Goal: Task Accomplishment & Management: Use online tool/utility

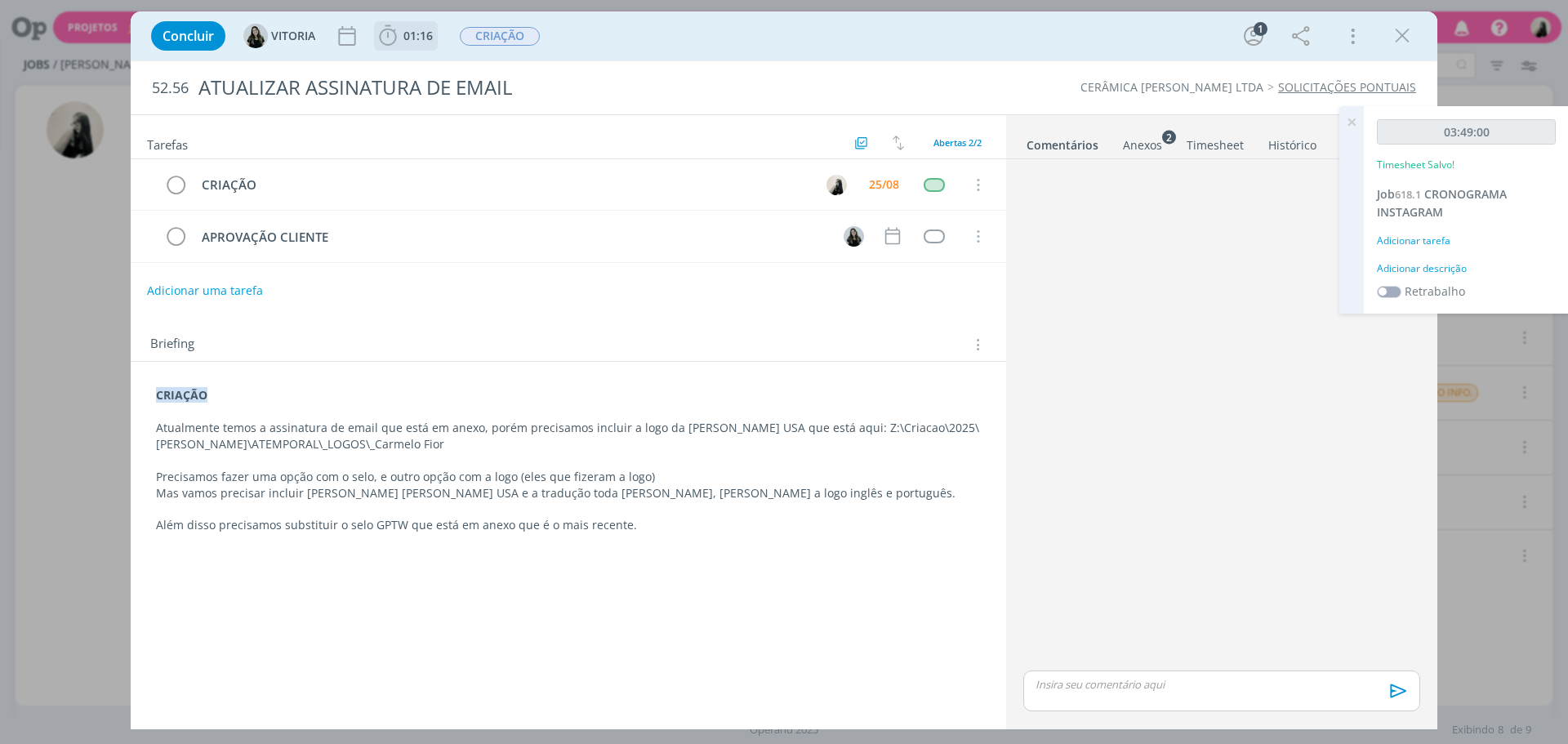
click at [397, 35] on icon "dialog" at bounding box center [387, 36] width 24 height 24
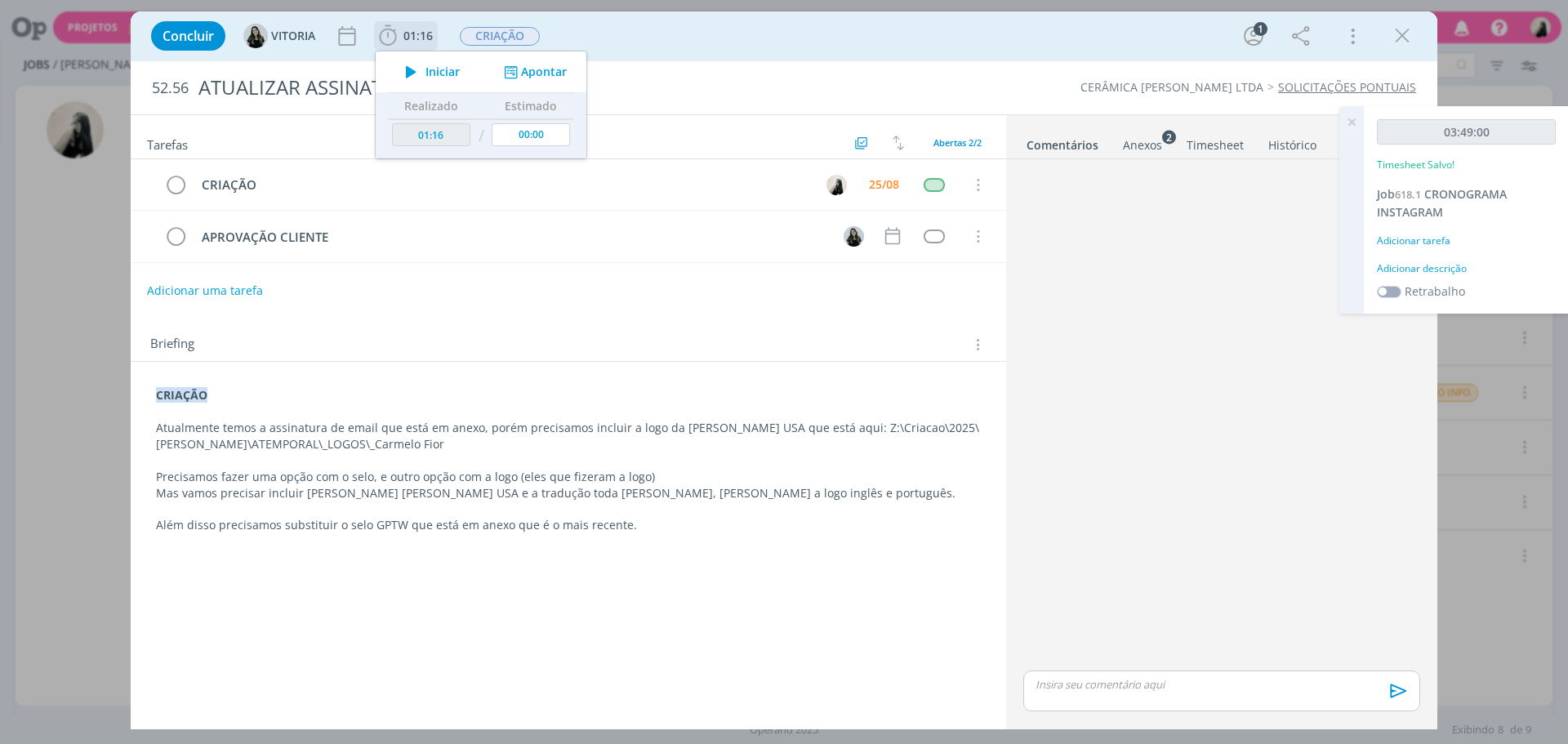
click at [416, 72] on icon "dialog" at bounding box center [411, 72] width 29 height 21
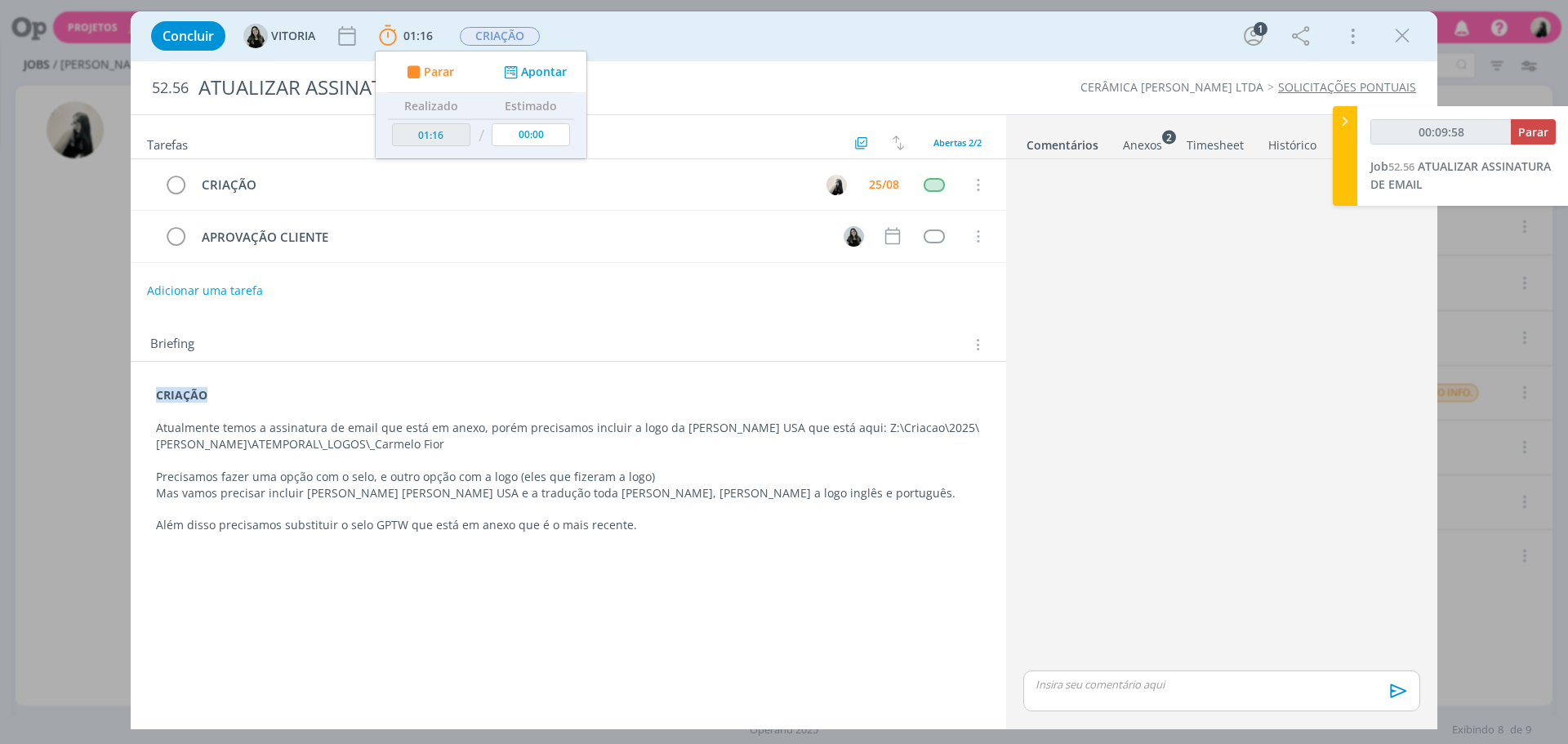
click at [884, 43] on div "Concluir VITORIA 01:16 Parar Apontar Data * 25/08/2025 Horas * 00:00 Tarefa Sel…" at bounding box center [783, 36] width 1282 height 40
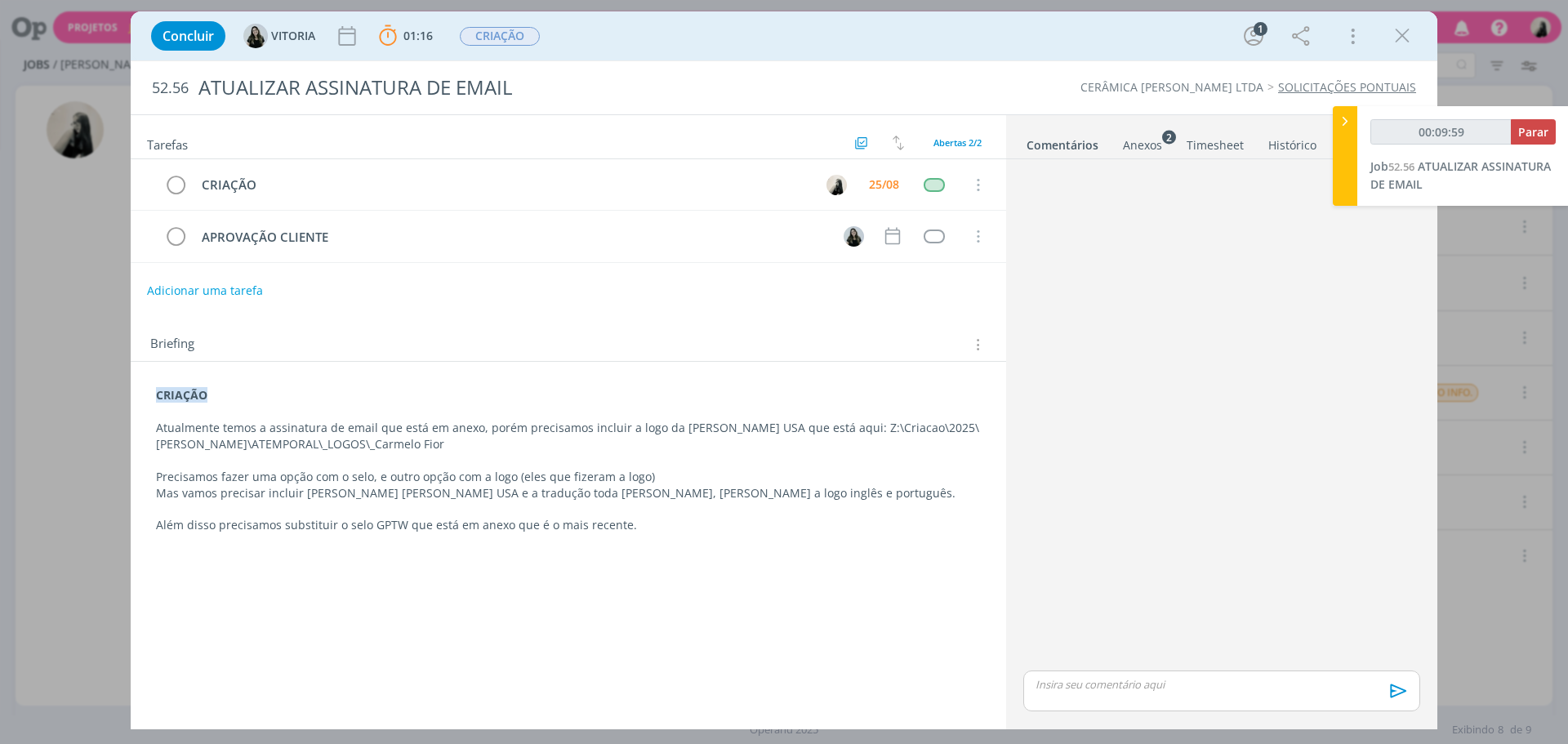
click at [1242, 702] on div "dialog" at bounding box center [1221, 691] width 397 height 40
click at [1392, 695] on icon "dialog" at bounding box center [1396, 697] width 24 height 24
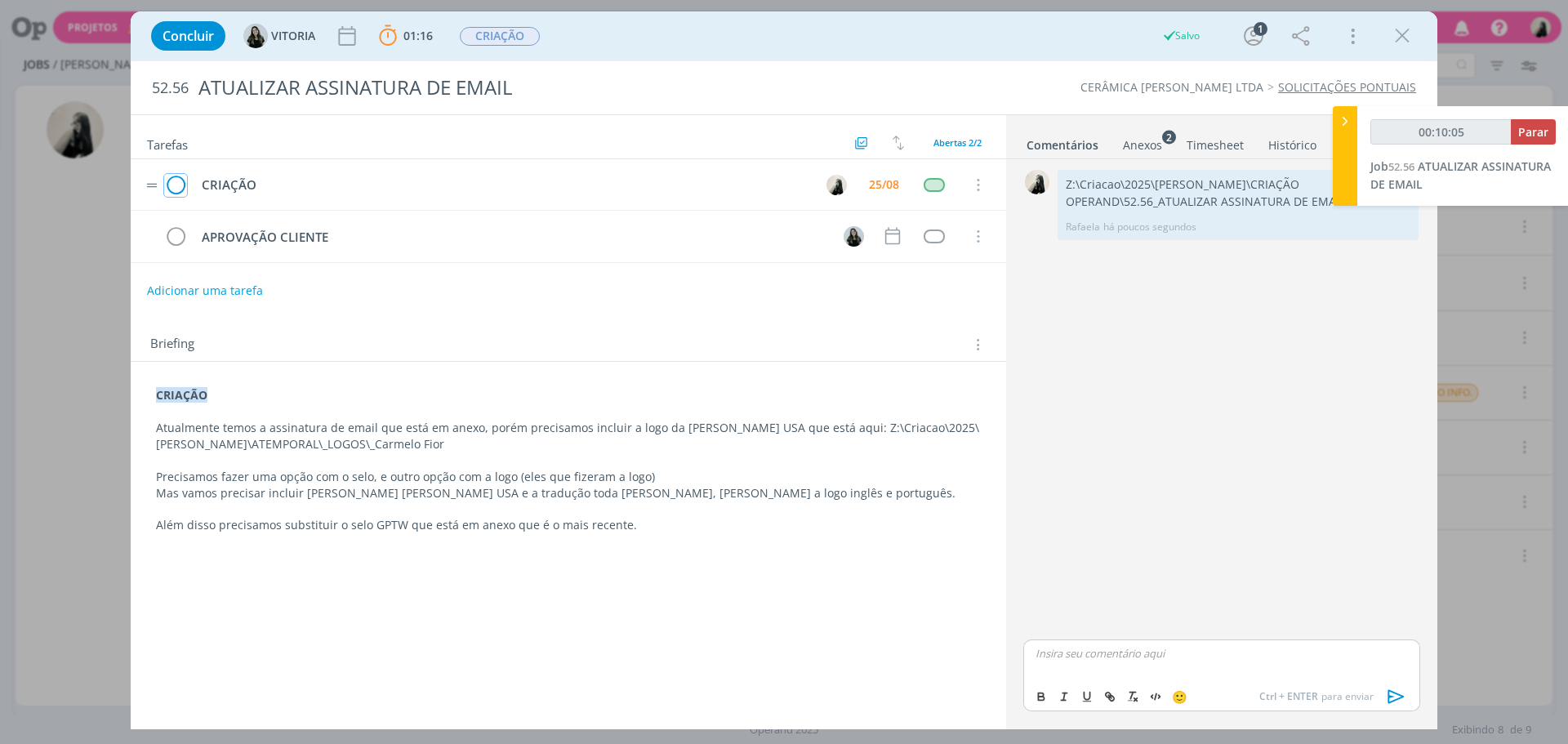
click at [176, 186] on icon "dialog" at bounding box center [175, 185] width 23 height 24
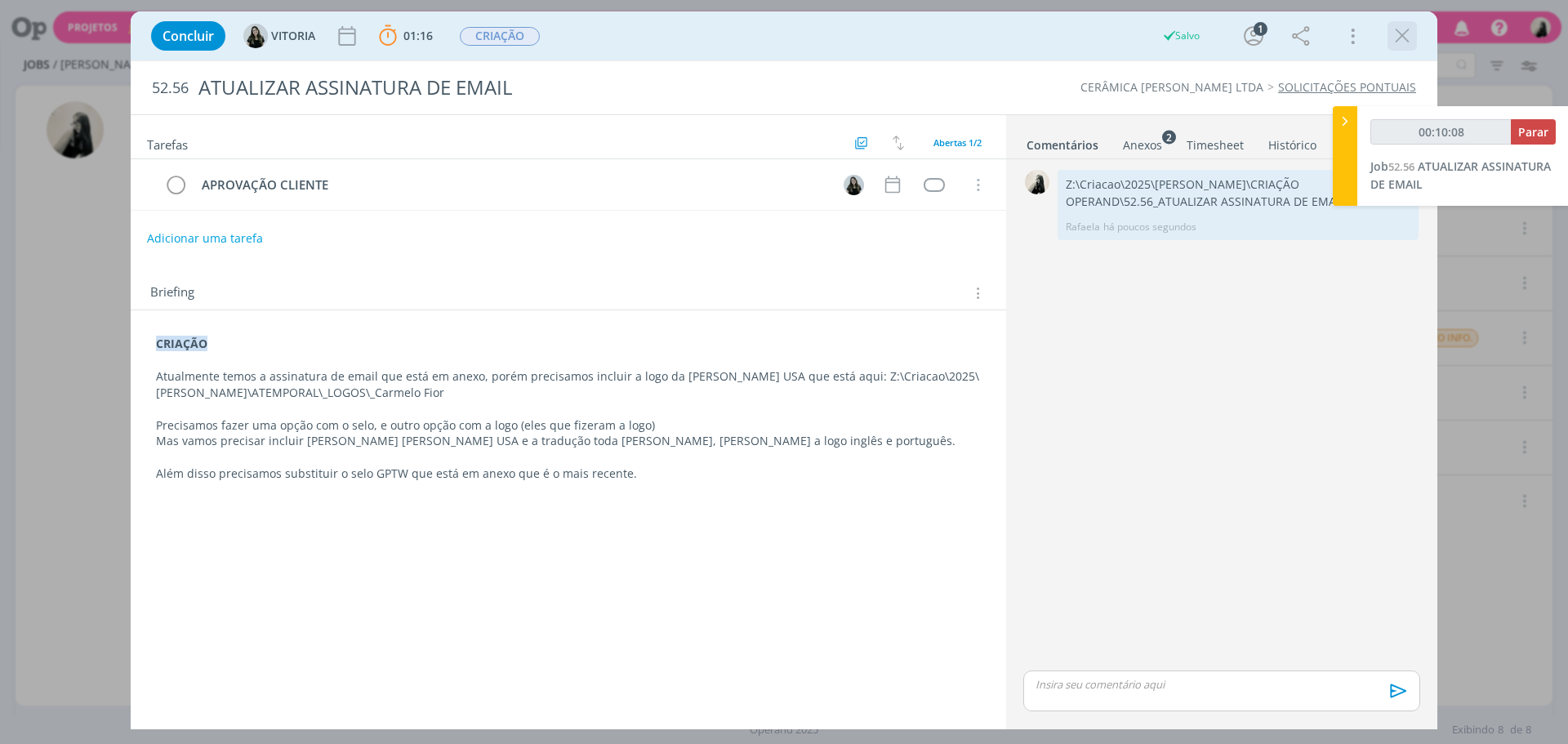
click at [1404, 47] on icon "dialog" at bounding box center [1401, 36] width 24 height 24
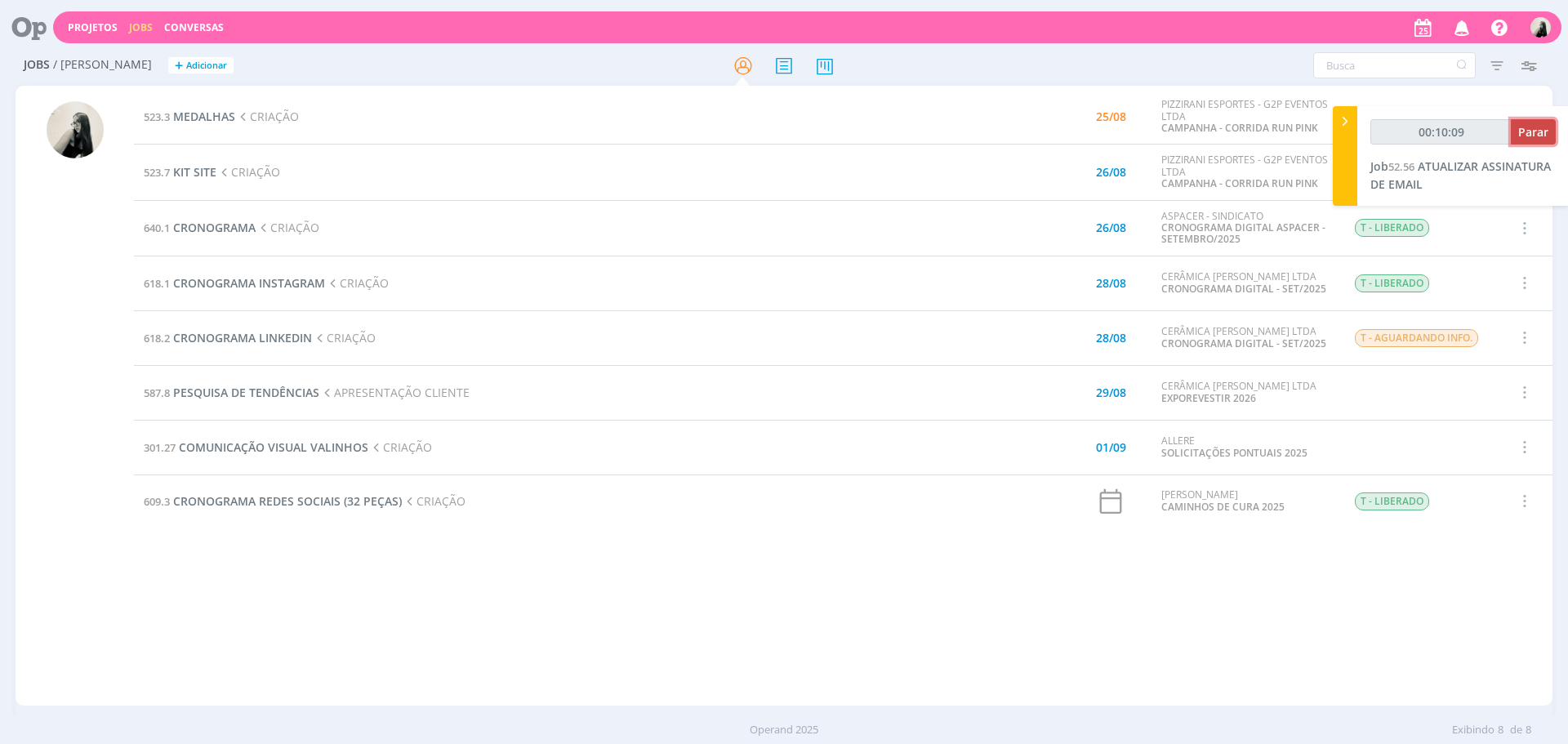
click at [1547, 133] on span "Parar" at bounding box center [1532, 132] width 30 height 15
type input "00:11:00"
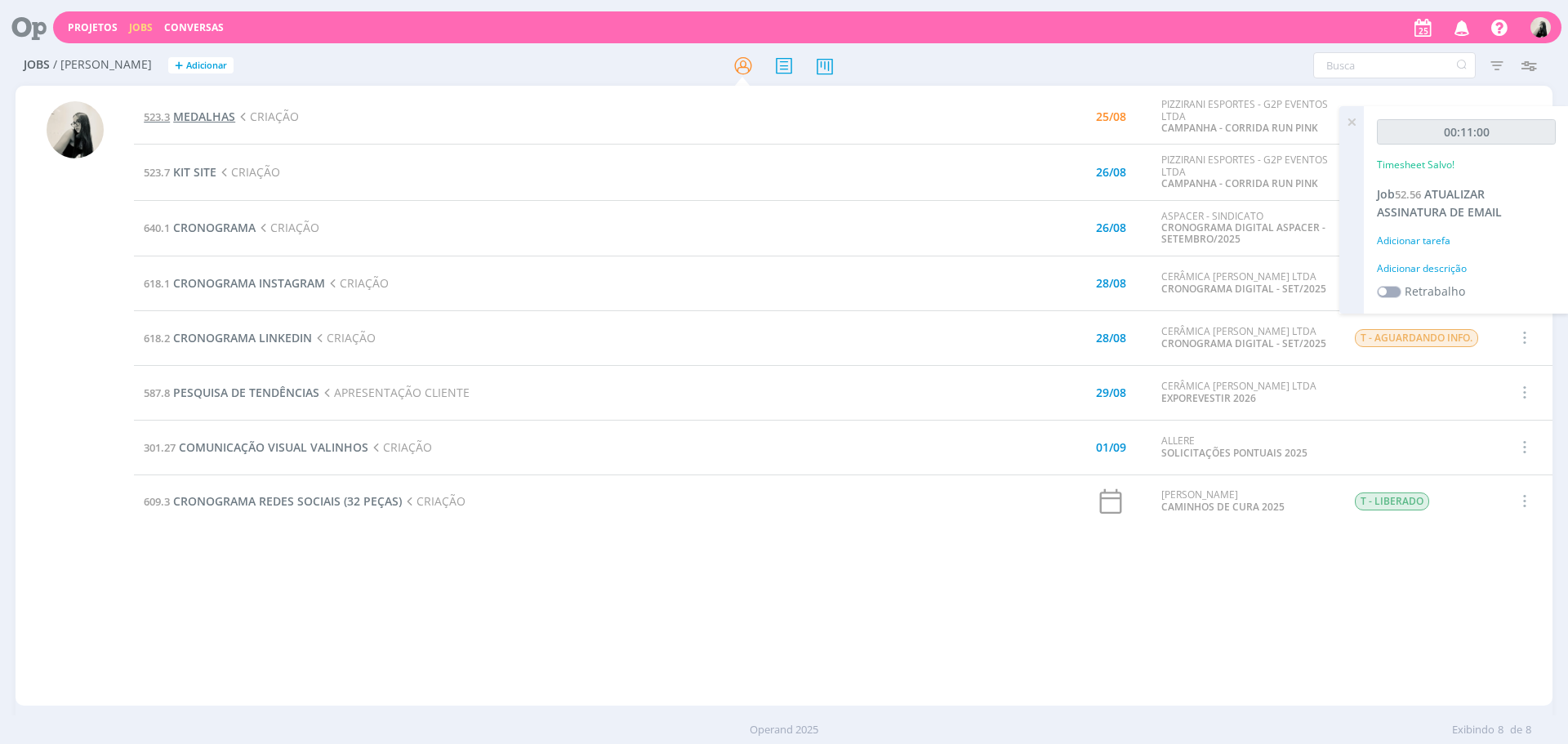
click at [194, 121] on span "MEDALHAS" at bounding box center [204, 117] width 62 height 15
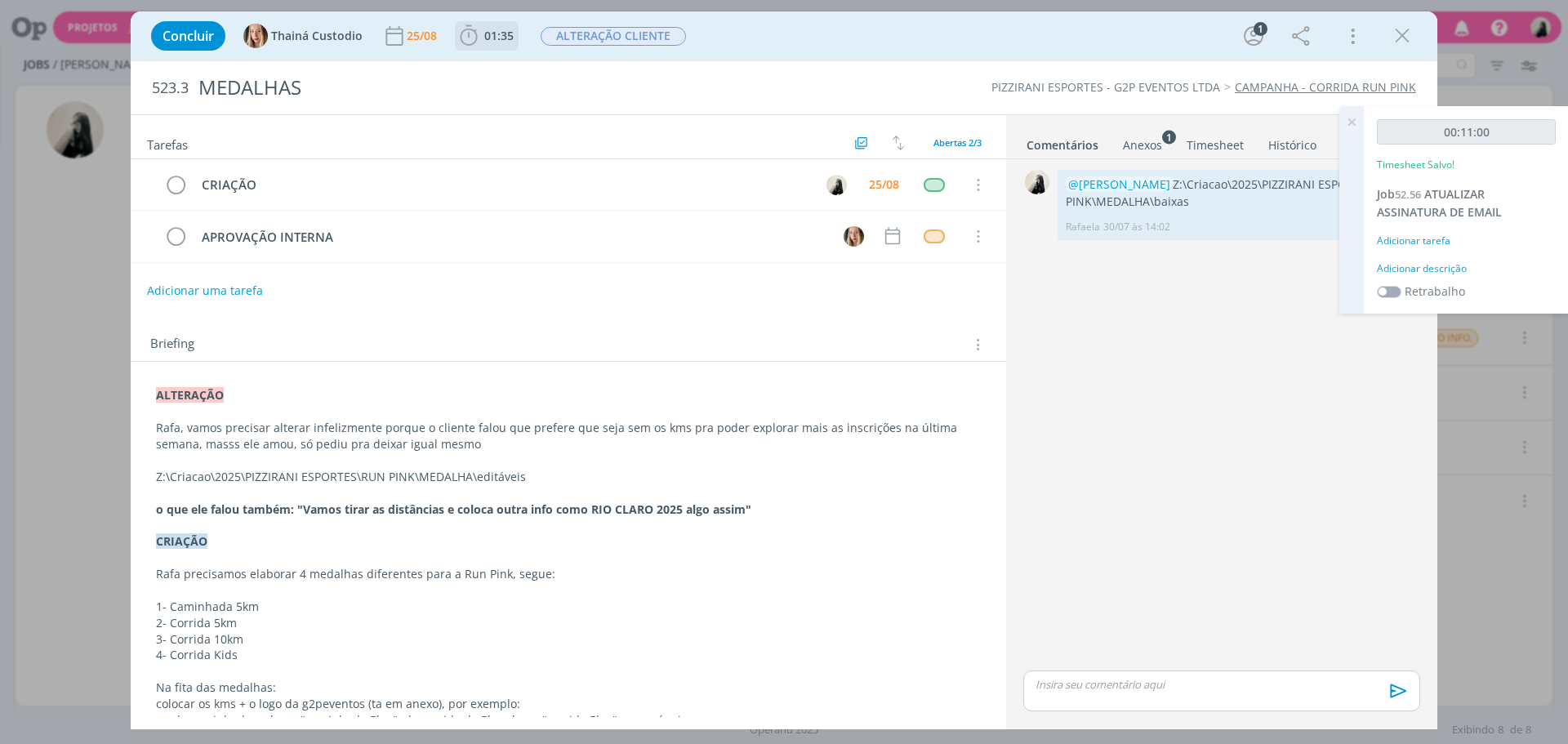
click at [476, 39] on icon "dialog" at bounding box center [468, 36] width 24 height 24
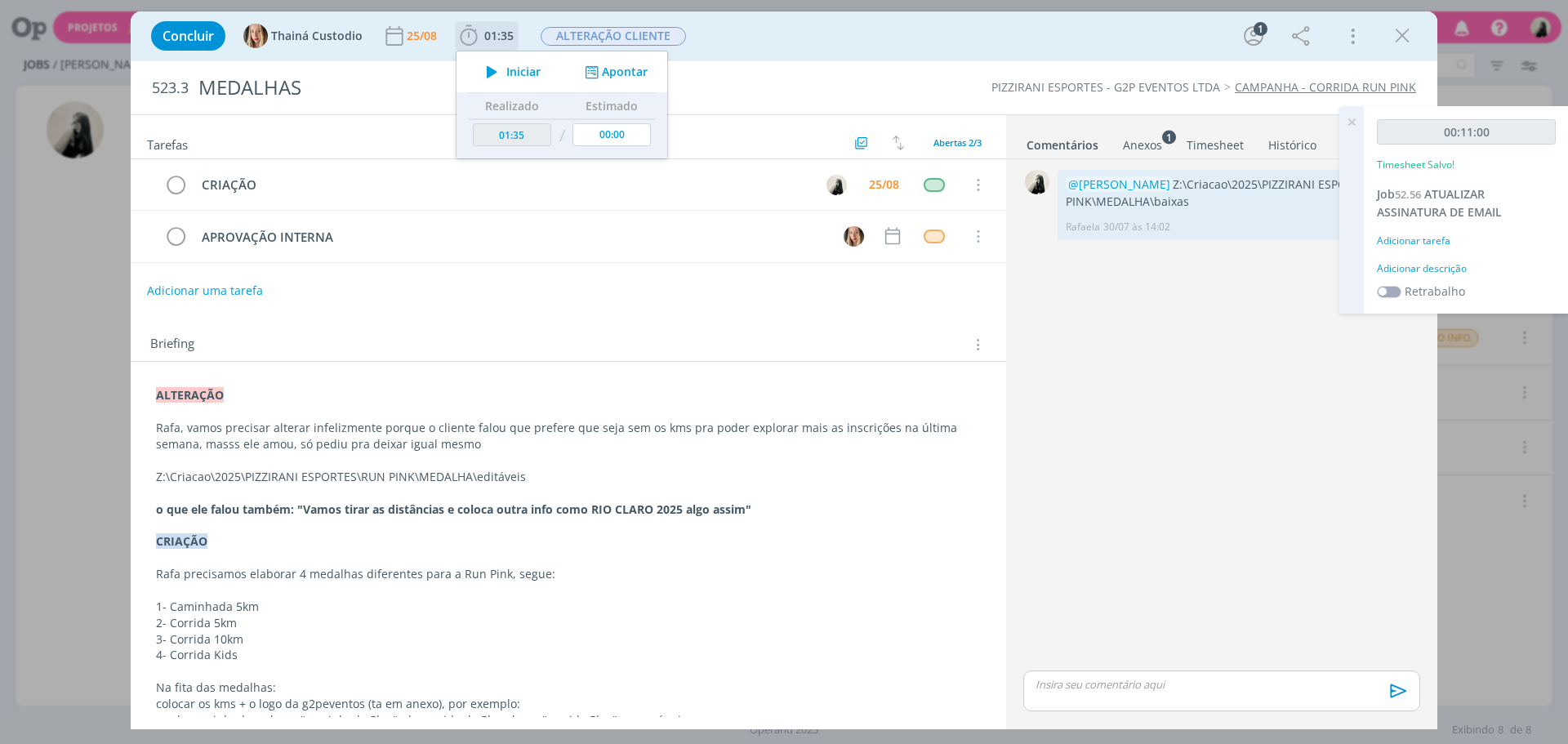
click at [493, 78] on icon "dialog" at bounding box center [492, 72] width 29 height 21
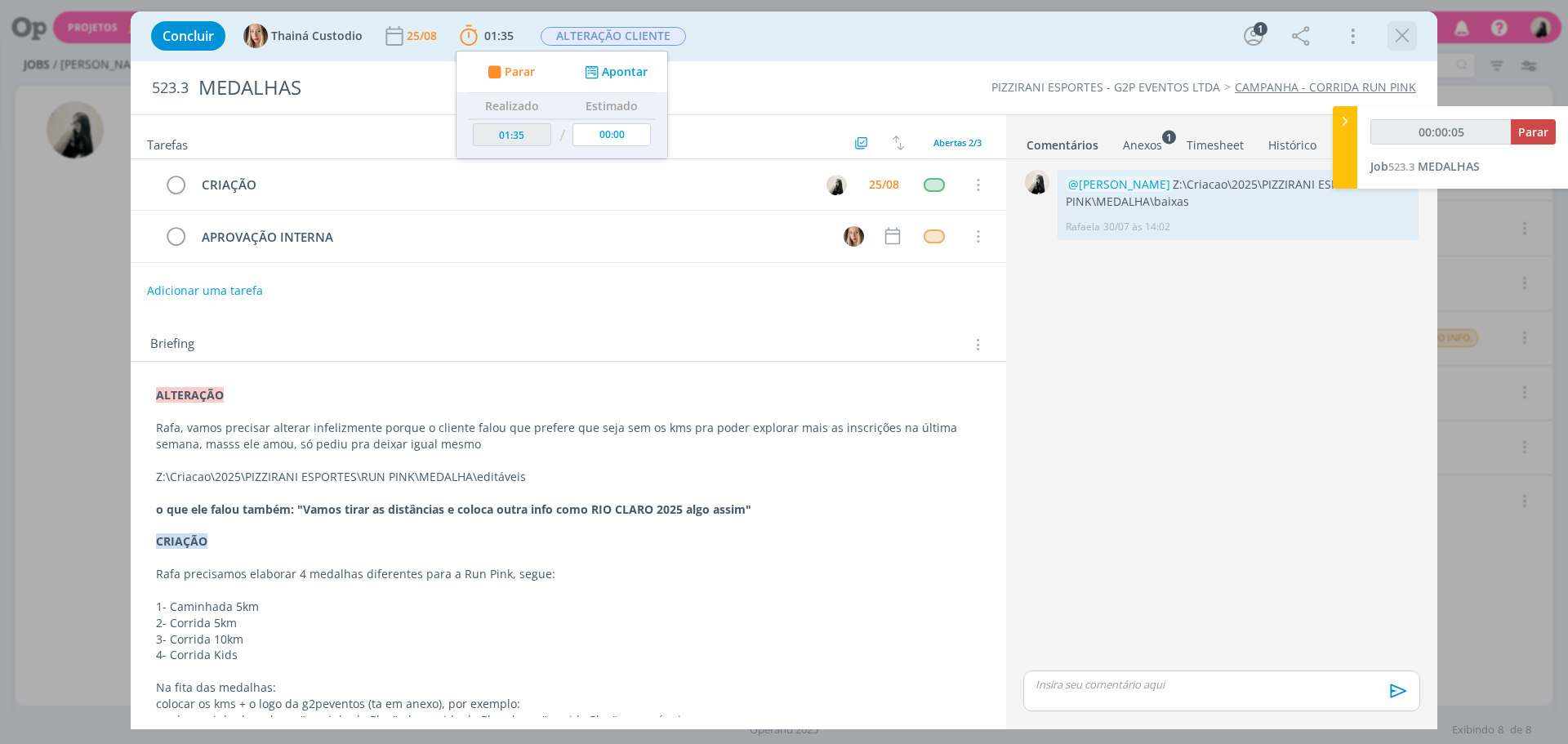
click at [1398, 23] on div "dialog" at bounding box center [1402, 36] width 30 height 30
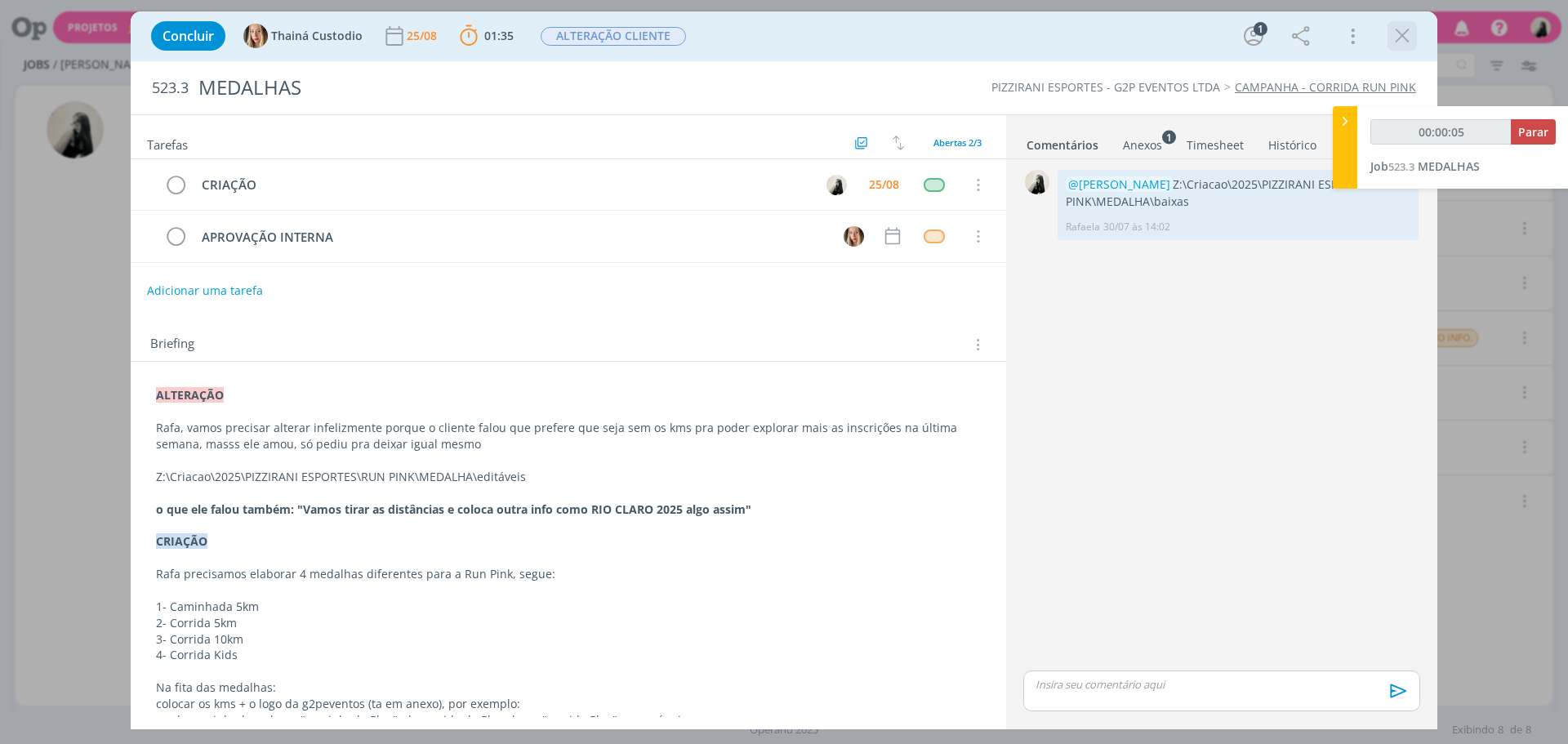
click at [1399, 39] on icon "dialog" at bounding box center [1401, 36] width 24 height 24
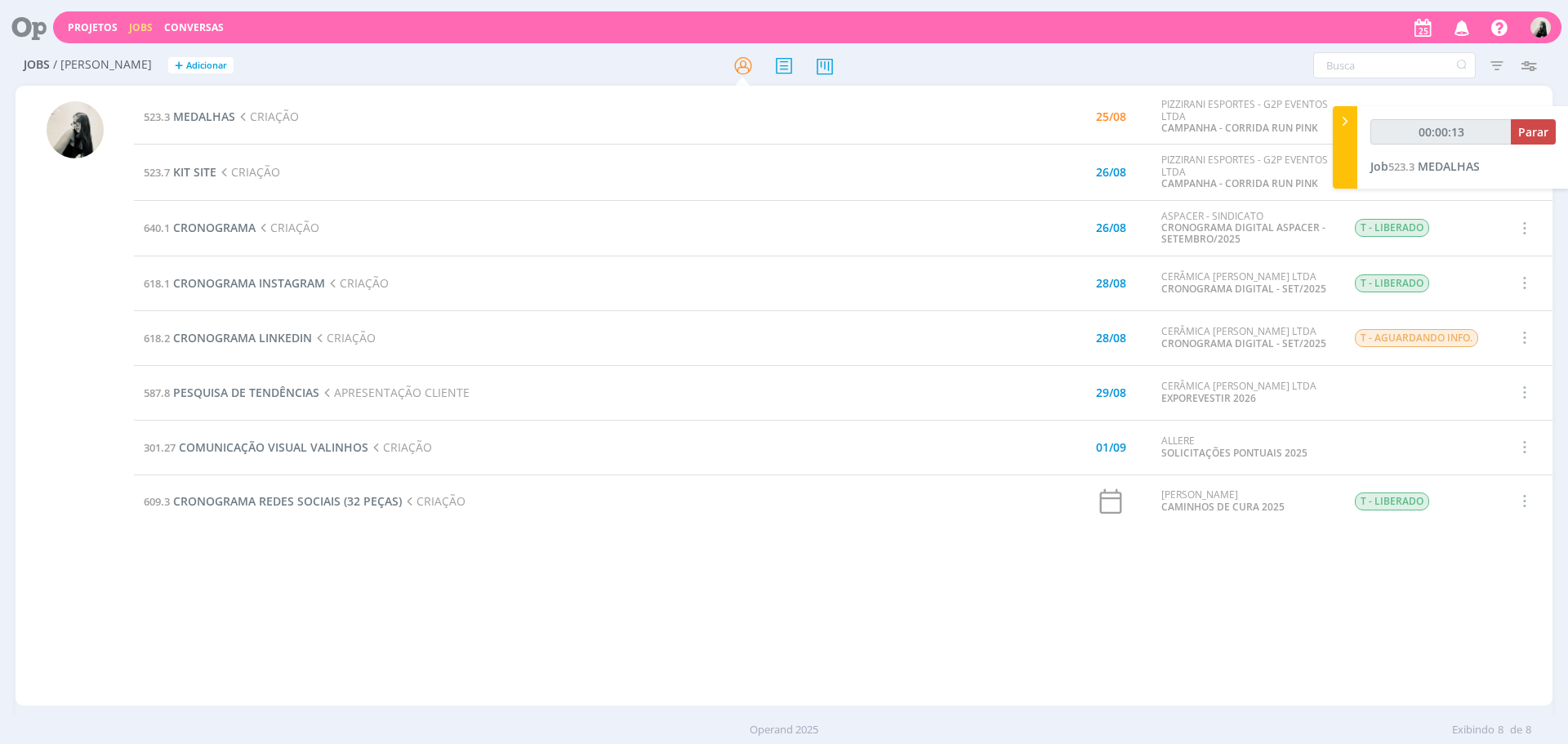
click at [943, 132] on td "523.3 MEDALHAS CRIAÇÃO" at bounding box center [553, 117] width 838 height 56
click at [218, 121] on span "MEDALHAS" at bounding box center [204, 117] width 62 height 15
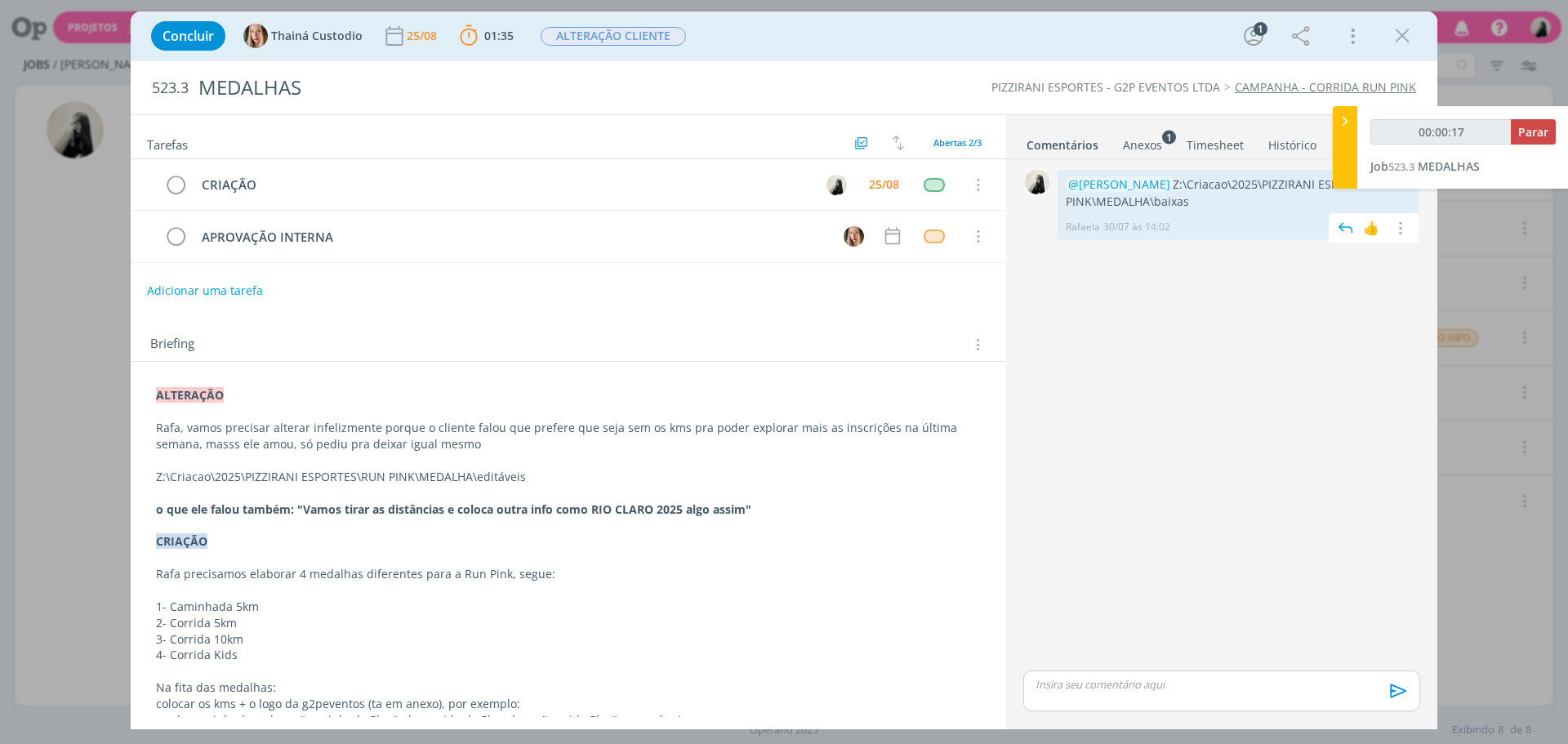
drag, startPoint x: 1170, startPoint y: 186, endPoint x: 1192, endPoint y: 204, distance: 28.4
click at [1192, 204] on p "@Thainá Custodio Z:\Criacao\2025\PIZZIRANI ESPORTES\RUN PINK\MEDALHA\baixas" at bounding box center [1239, 193] width 345 height 34
copy p "Z:\Criacao\2025\PIZZIRANI ESPORTES\RUN PINK\MEDALHA\baixas"
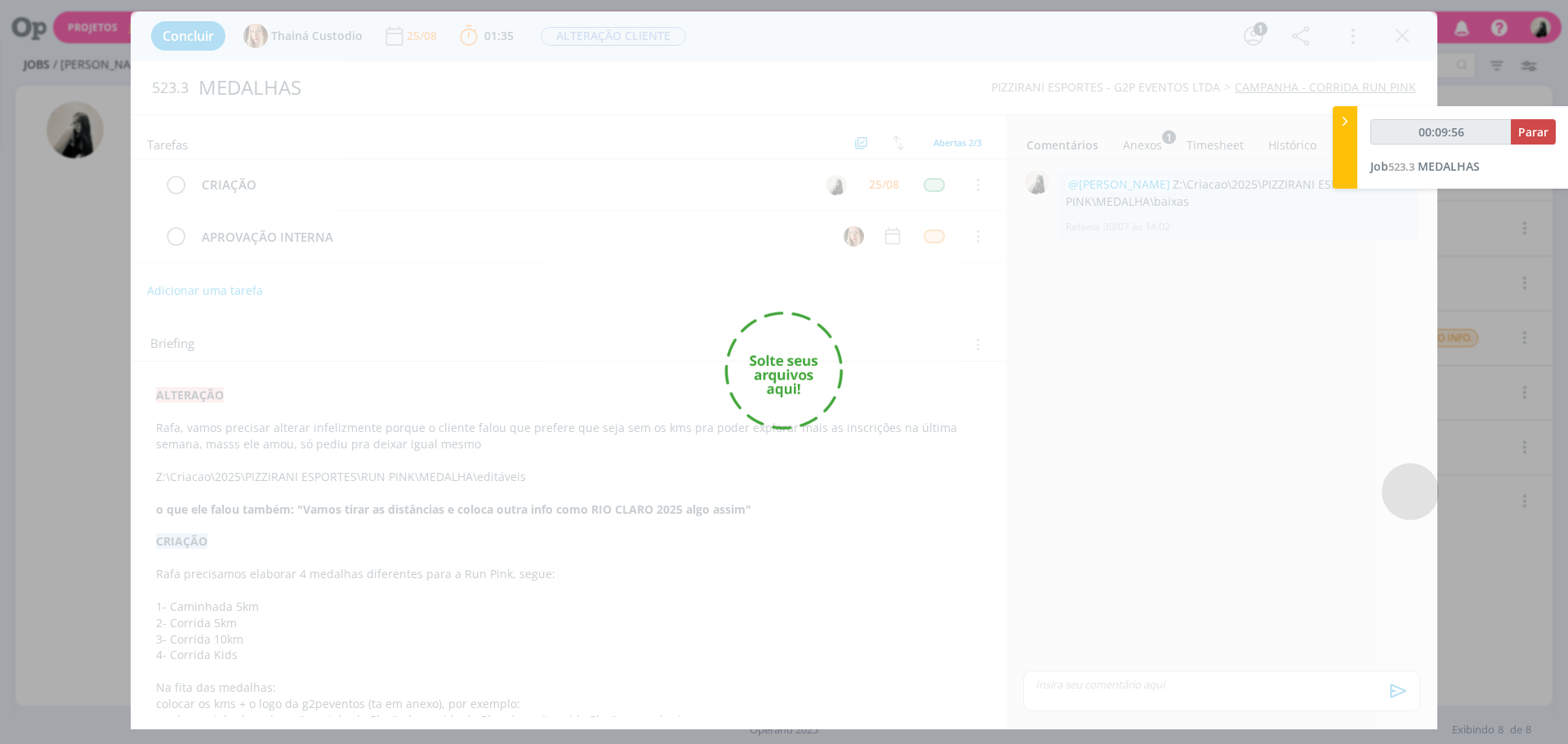
click at [992, 30] on div "dialog" at bounding box center [784, 370] width 1307 height 718
click at [661, 242] on div "dialog" at bounding box center [784, 370] width 1307 height 718
type input "00:10:00"
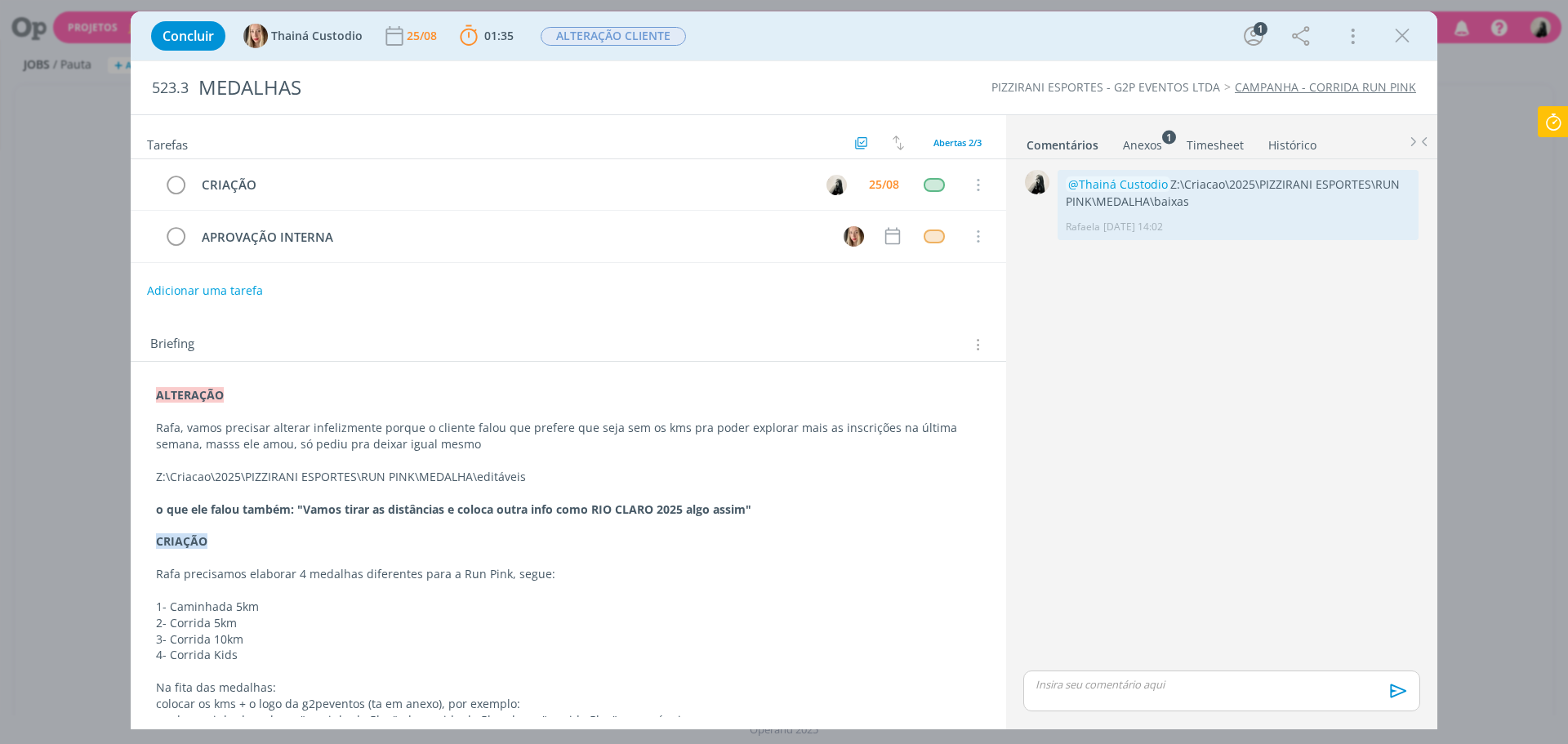
click at [1112, 677] on div "dialog" at bounding box center [1221, 691] width 397 height 40
click at [1406, 696] on icon "dialog" at bounding box center [1396, 697] width 24 height 24
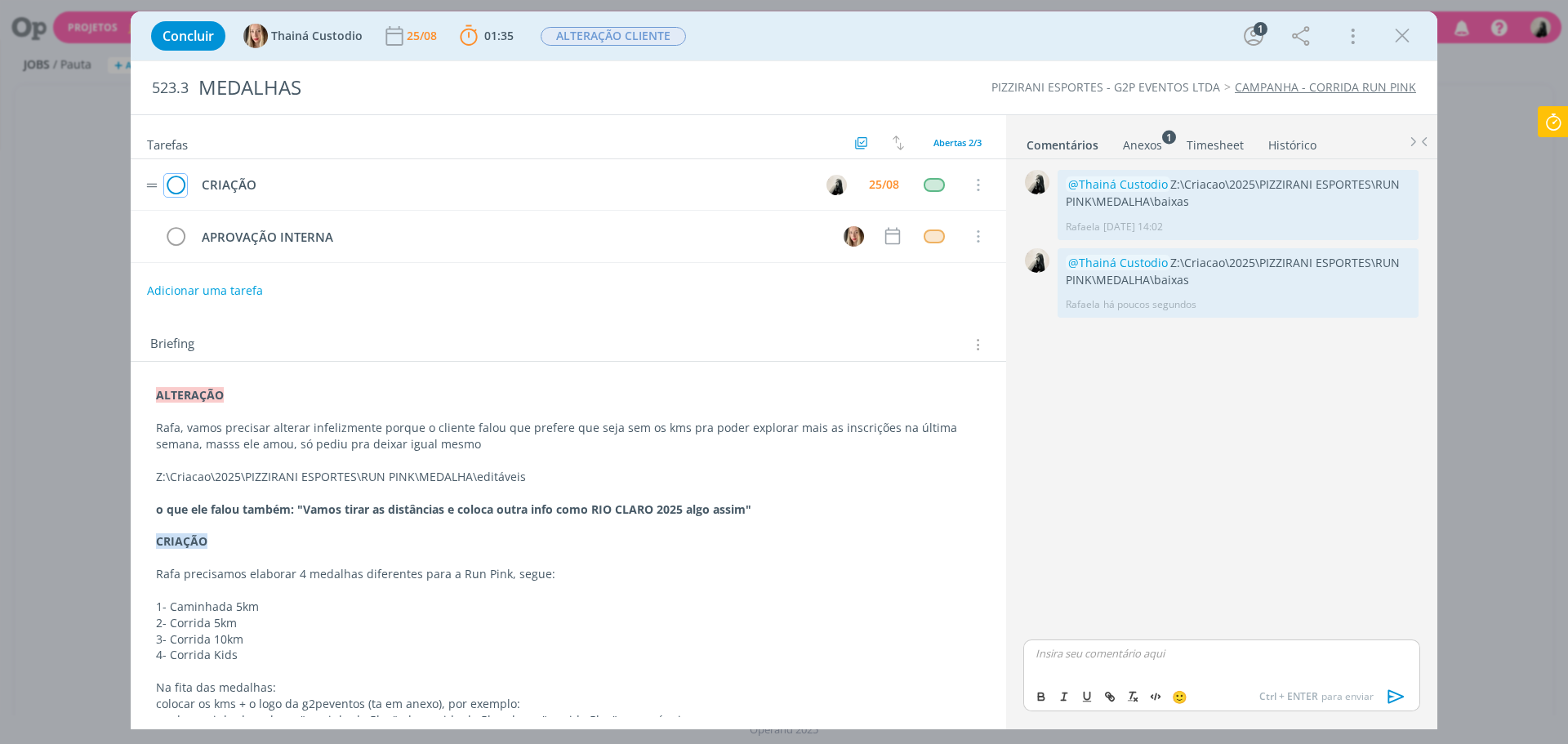
click at [185, 181] on icon "dialog" at bounding box center [175, 185] width 23 height 24
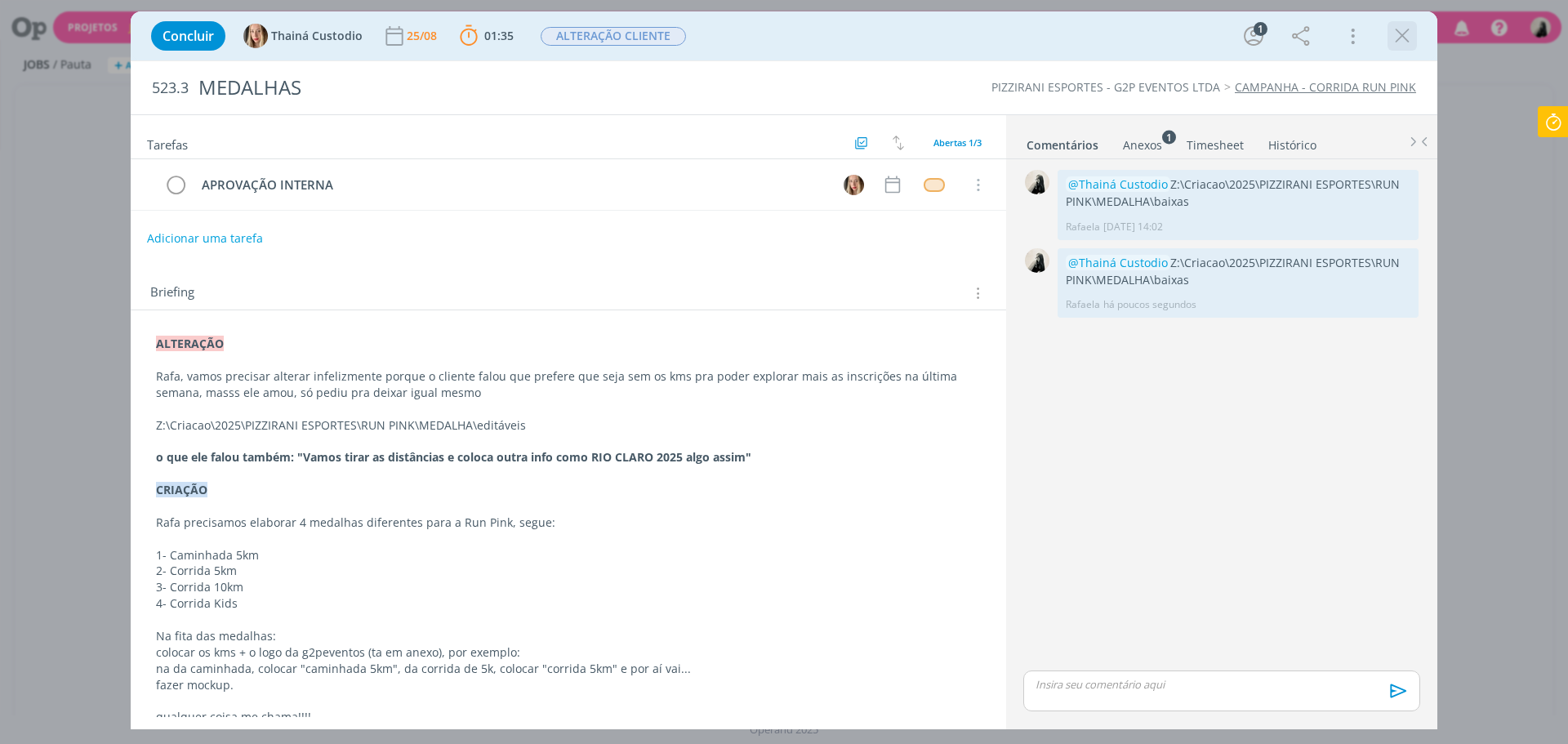
click at [1400, 29] on icon "dialog" at bounding box center [1401, 36] width 24 height 24
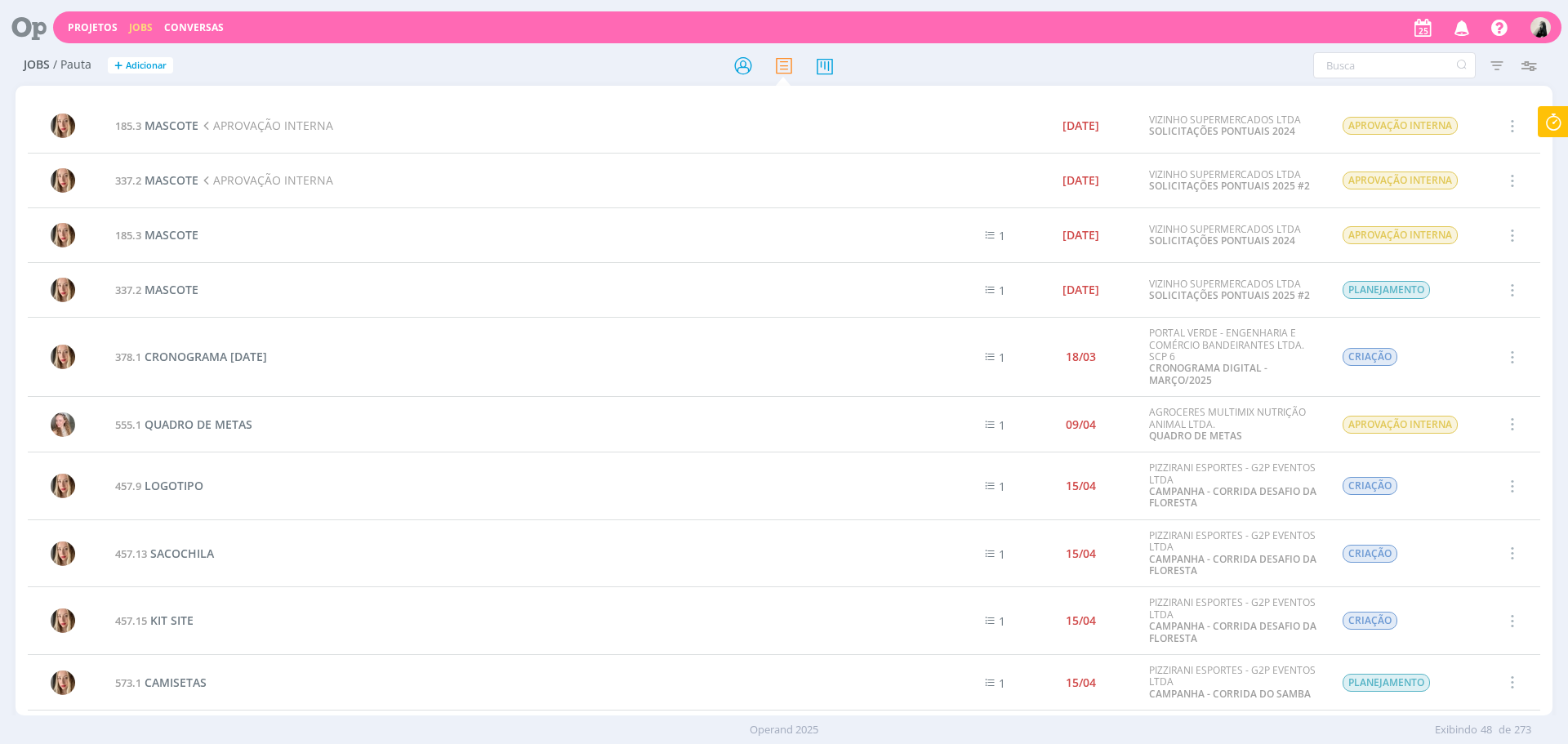
click at [142, 29] on link "Jobs" at bounding box center [141, 27] width 24 height 13
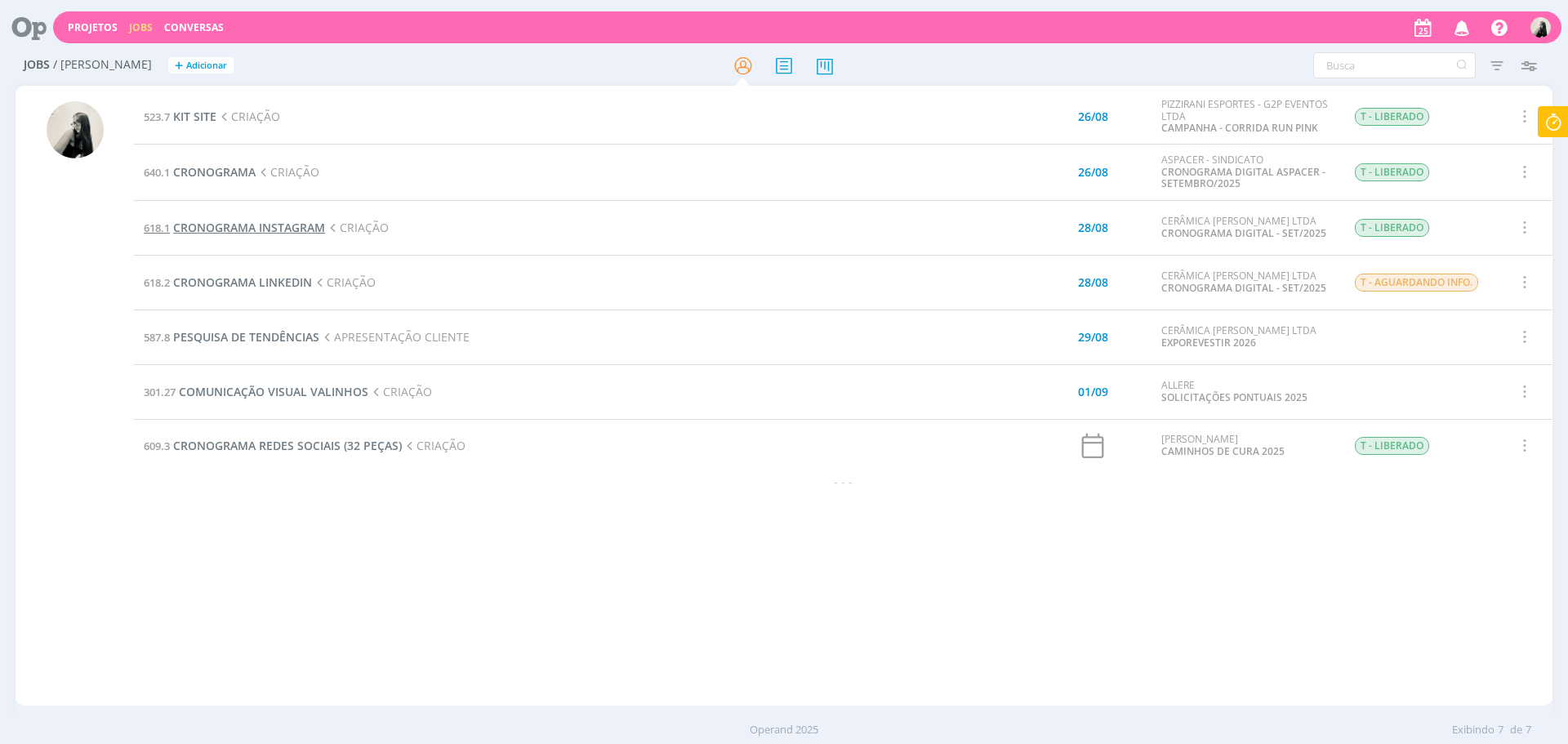
click at [263, 228] on span "CRONOGRAMA INSTAGRAM" at bounding box center [249, 227] width 152 height 15
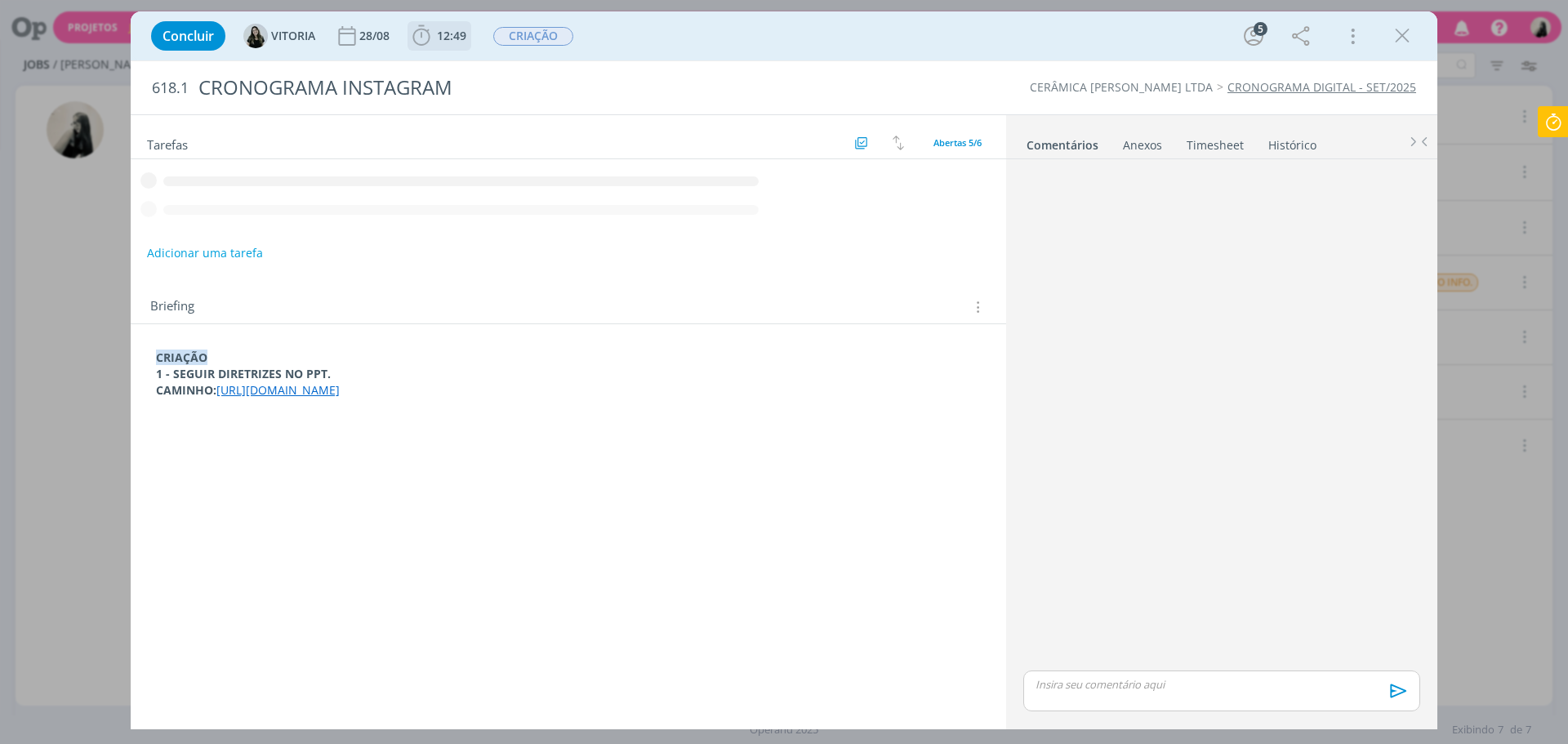
click at [427, 43] on icon "dialog" at bounding box center [421, 35] width 17 height 20
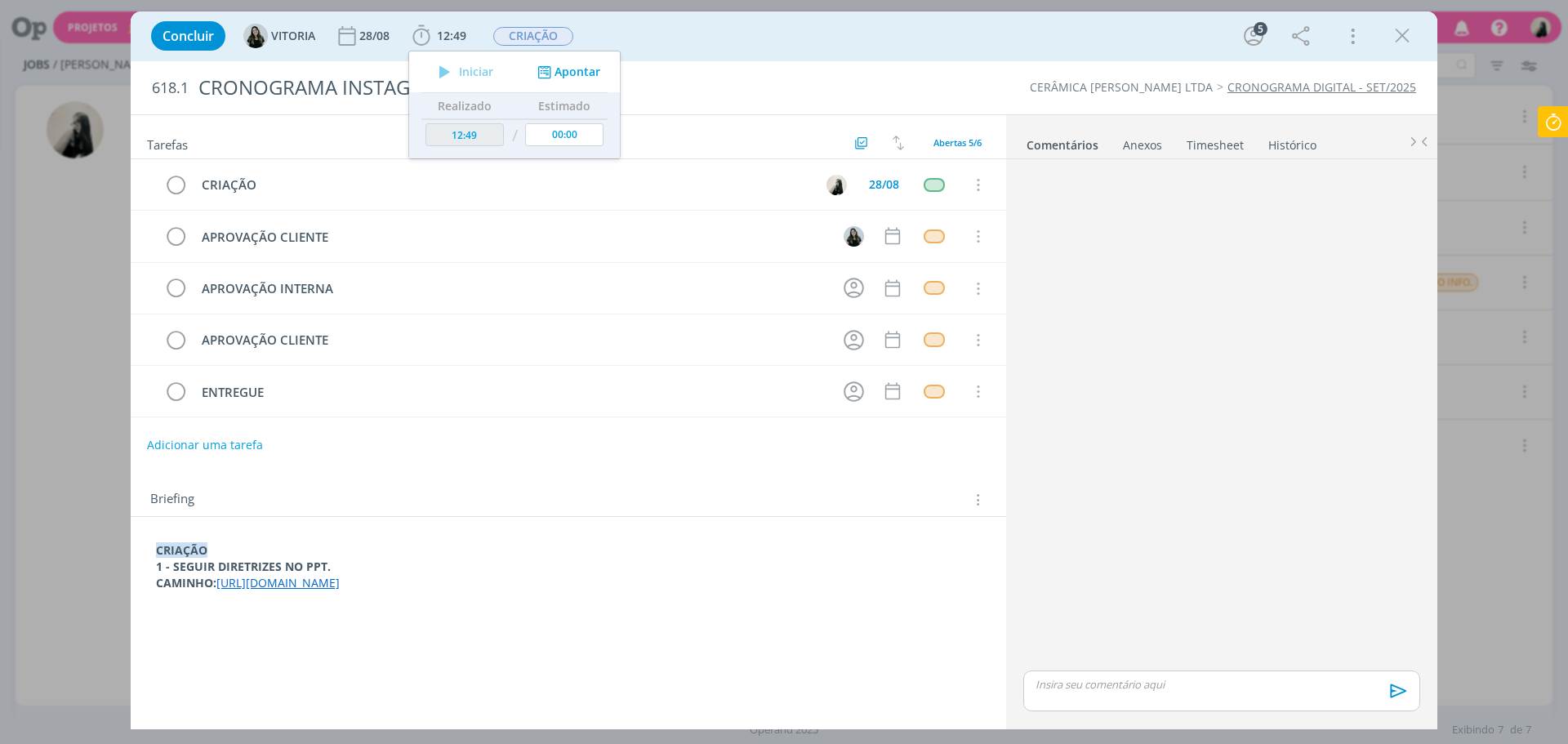
click at [1555, 125] on icon at bounding box center [1553, 121] width 30 height 32
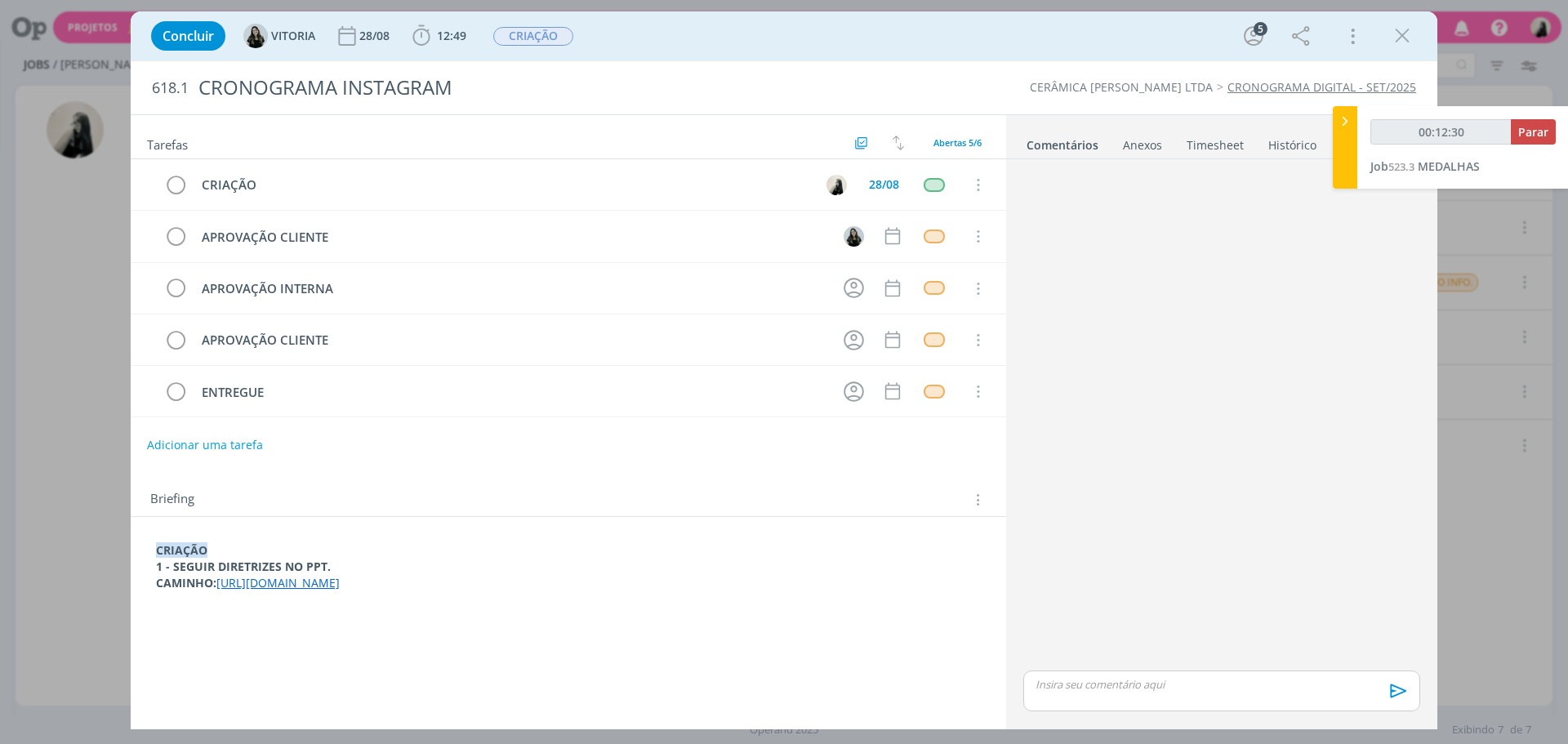
type input "00:12:31"
click at [1554, 130] on button "Parar" at bounding box center [1533, 132] width 45 height 25
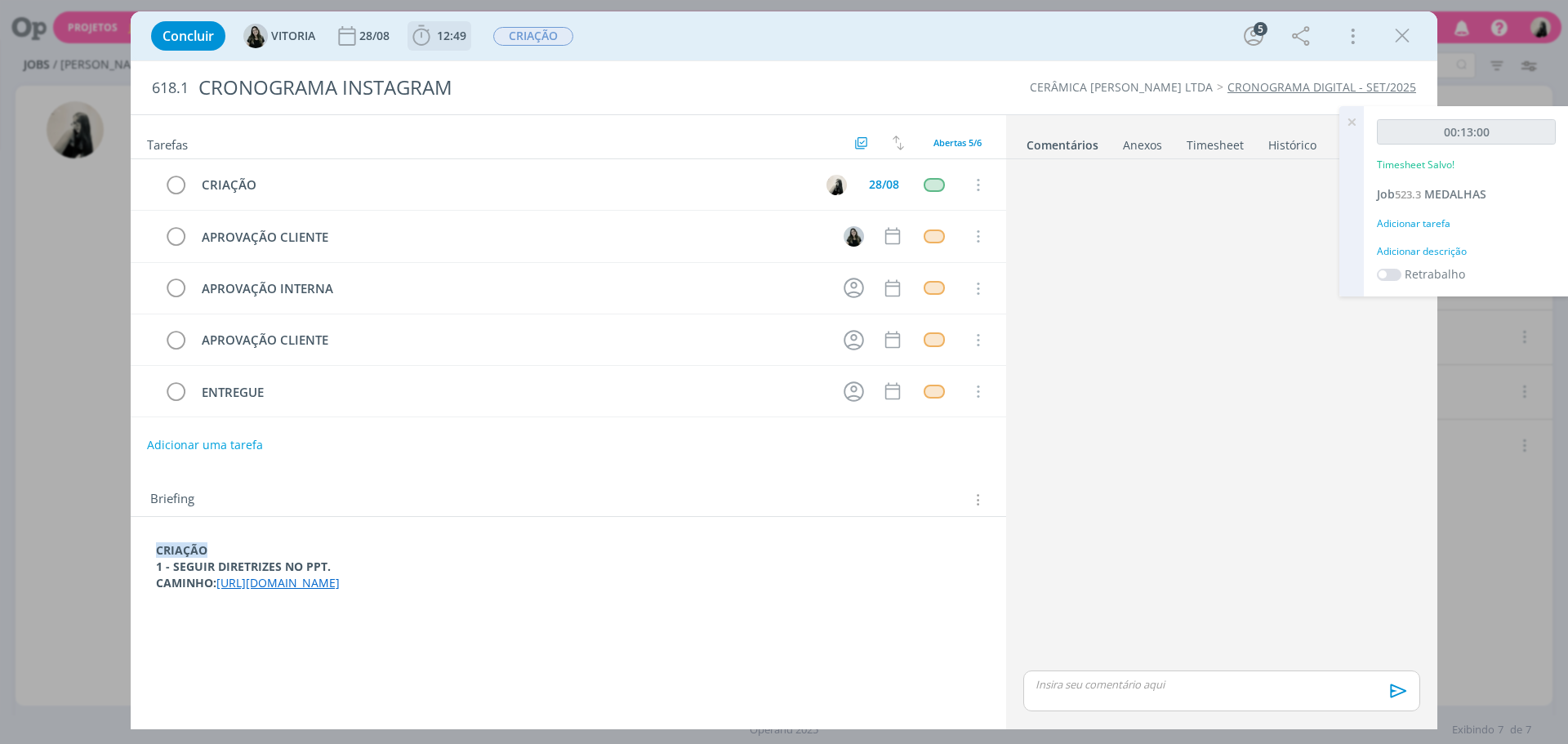
click at [431, 30] on icon "dialog" at bounding box center [421, 36] width 24 height 24
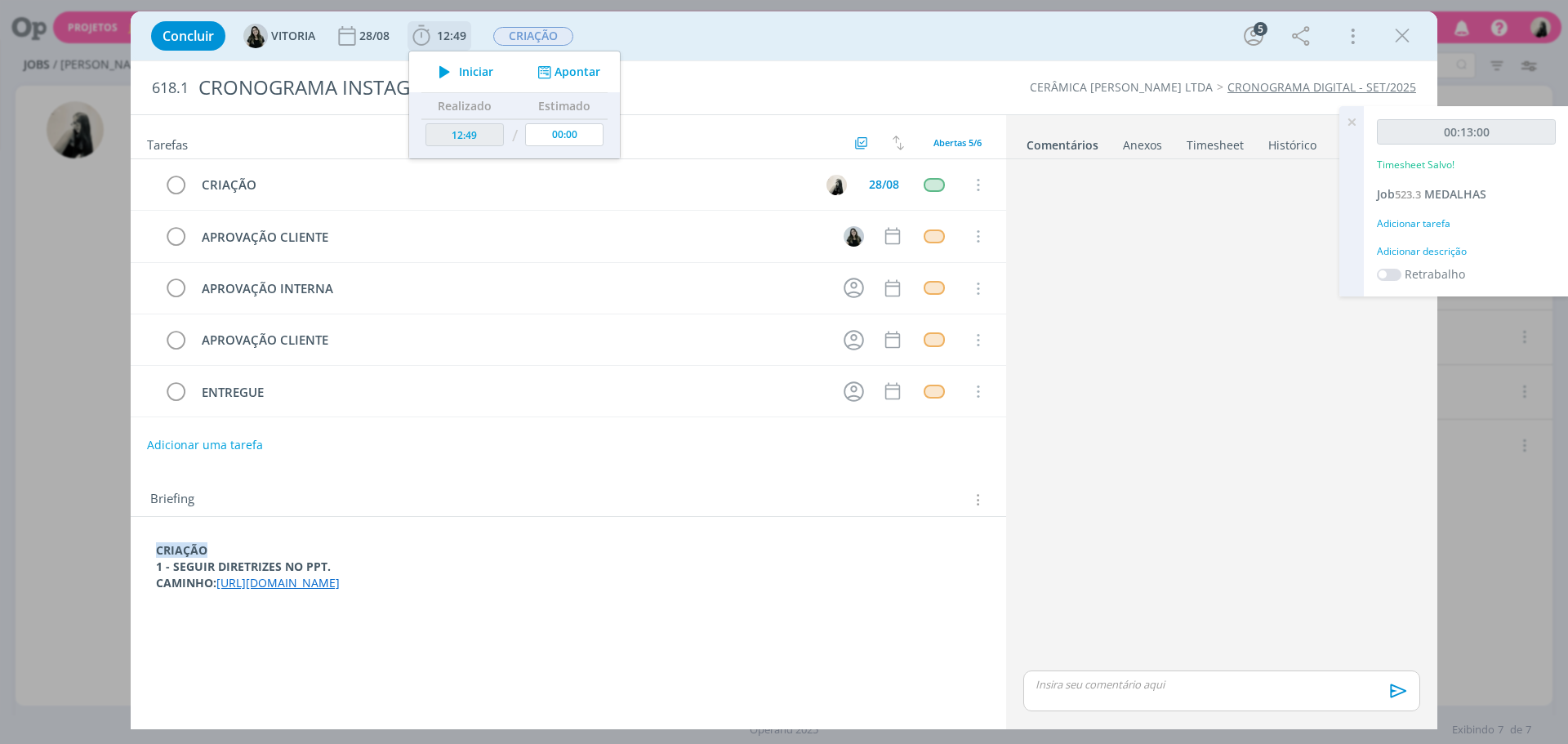
click at [443, 66] on icon "dialog" at bounding box center [445, 72] width 29 height 21
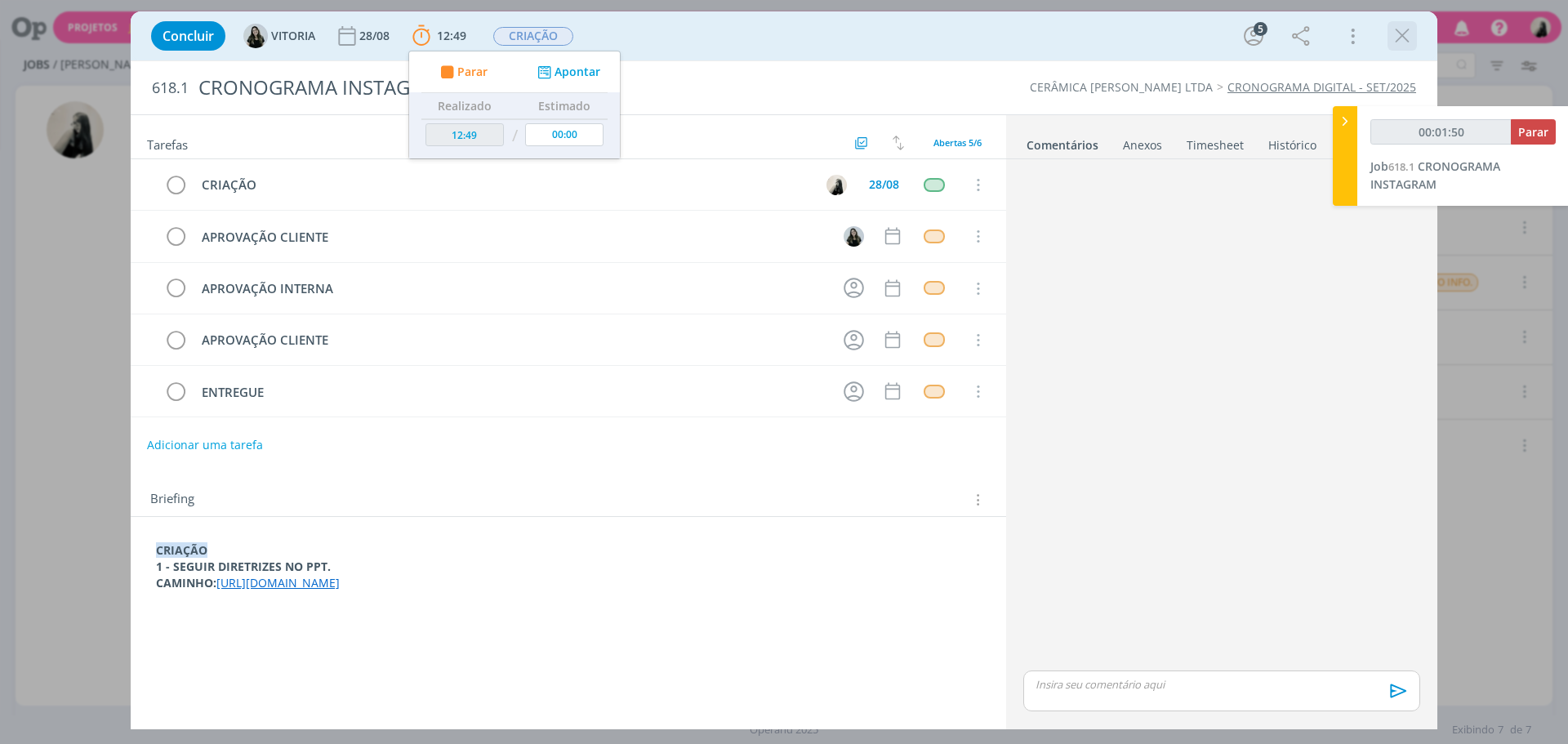
drag, startPoint x: 1391, startPoint y: 40, endPoint x: 1409, endPoint y: 77, distance: 41.1
click at [1391, 40] on icon "dialog" at bounding box center [1401, 36] width 24 height 24
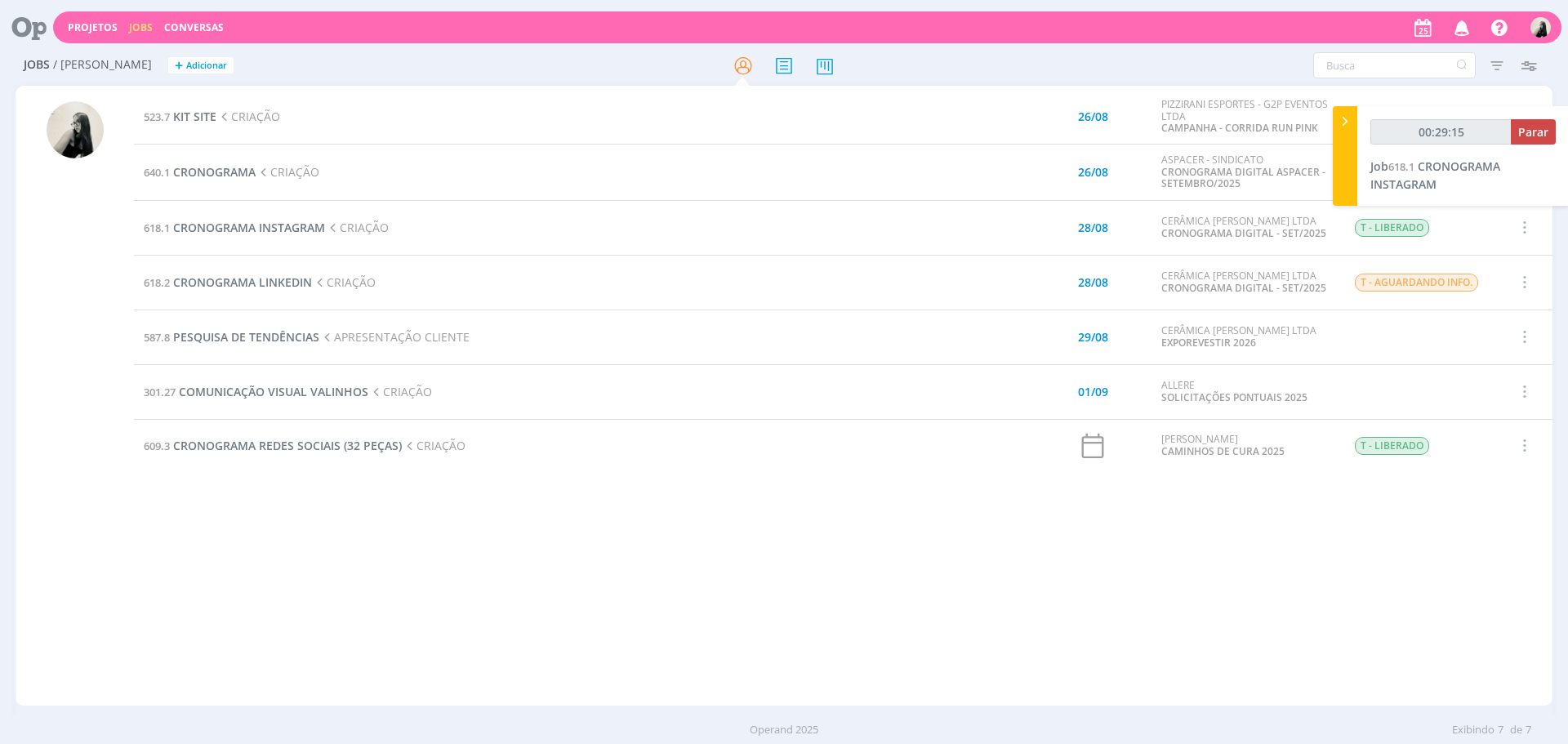
type input "00:30:15"
